Goal: Book appointment/travel/reservation

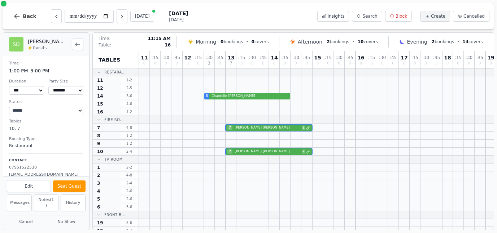
select select "****"
select select "*"
click at [141, 15] on button "[DATE]" at bounding box center [142, 16] width 24 height 11
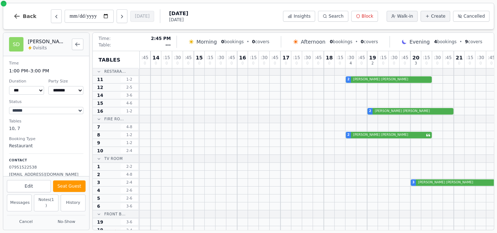
scroll to position [1, 119]
click at [122, 16] on icon "Next day" at bounding box center [121, 16] width 1 height 3
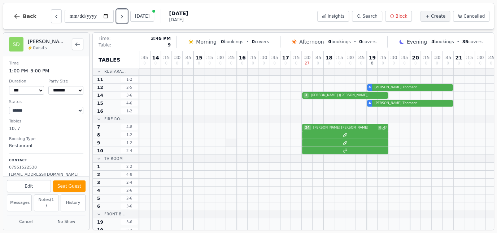
scroll to position [1, 148]
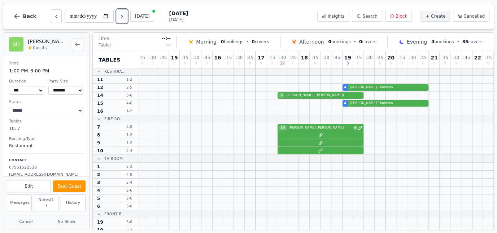
click at [122, 17] on icon "Next day" at bounding box center [122, 17] width 6 height 6
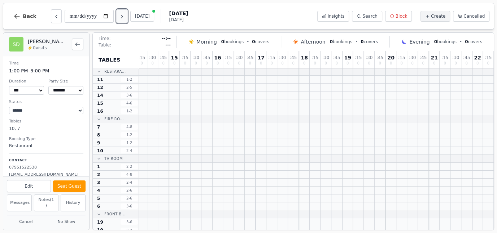
click at [122, 17] on icon "Next day" at bounding box center [122, 17] width 6 height 6
click at [54, 15] on icon "Previous day" at bounding box center [56, 17] width 6 height 6
click at [121, 18] on icon "Next day" at bounding box center [122, 17] width 6 height 6
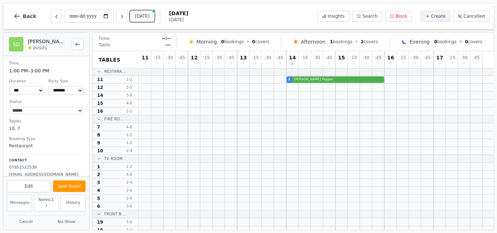
click at [141, 12] on button "[DATE]" at bounding box center [142, 16] width 24 height 11
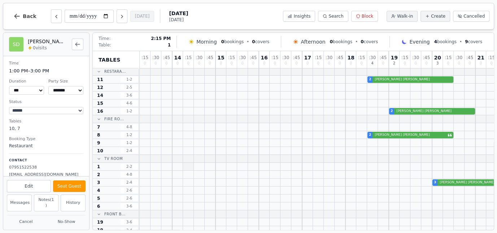
scroll to position [1, 148]
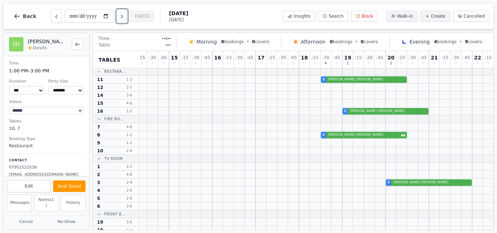
click at [118, 17] on button "Next day" at bounding box center [121, 16] width 11 height 14
type input "**********"
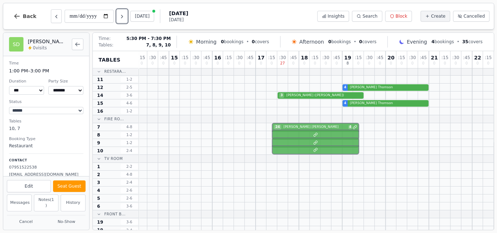
click at [297, 129] on div "24 [PERSON_NAME] 4" at bounding box center [245, 127] width 498 height 8
select select "**"
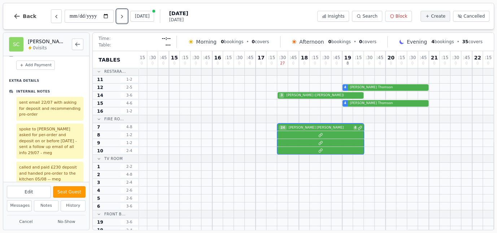
scroll to position [165, 0]
click at [142, 13] on button "[DATE]" at bounding box center [142, 16] width 24 height 11
type input "**********"
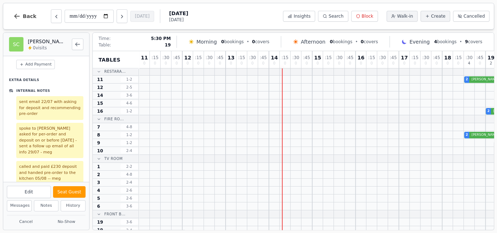
scroll to position [1, 148]
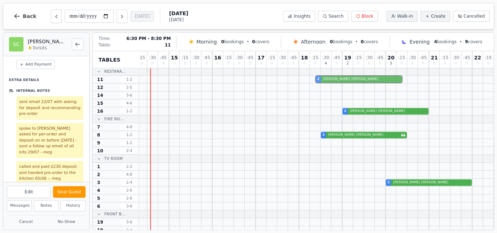
click at [344, 80] on div "2 [PERSON_NAME]" at bounding box center [245, 80] width 498 height 8
select select "*"
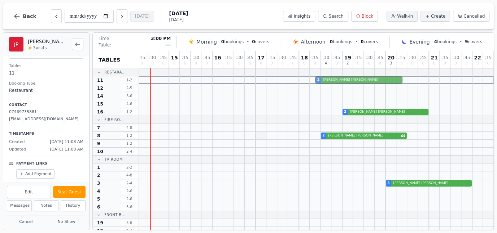
scroll to position [0, 148]
drag, startPoint x: 344, startPoint y: 80, endPoint x: 332, endPoint y: 79, distance: 12.3
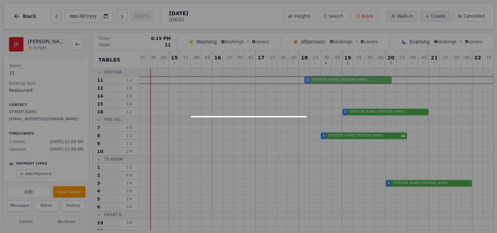
click at [332, 79] on div "2 [PERSON_NAME]" at bounding box center [245, 80] width 498 height 8
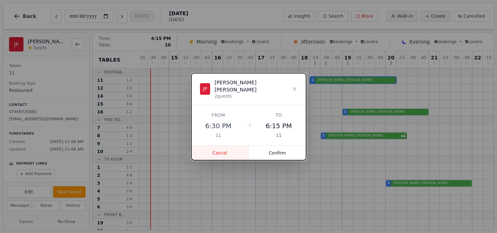
click at [225, 149] on button "Cancel" at bounding box center [220, 153] width 58 height 14
